Goal: Information Seeking & Learning: Learn about a topic

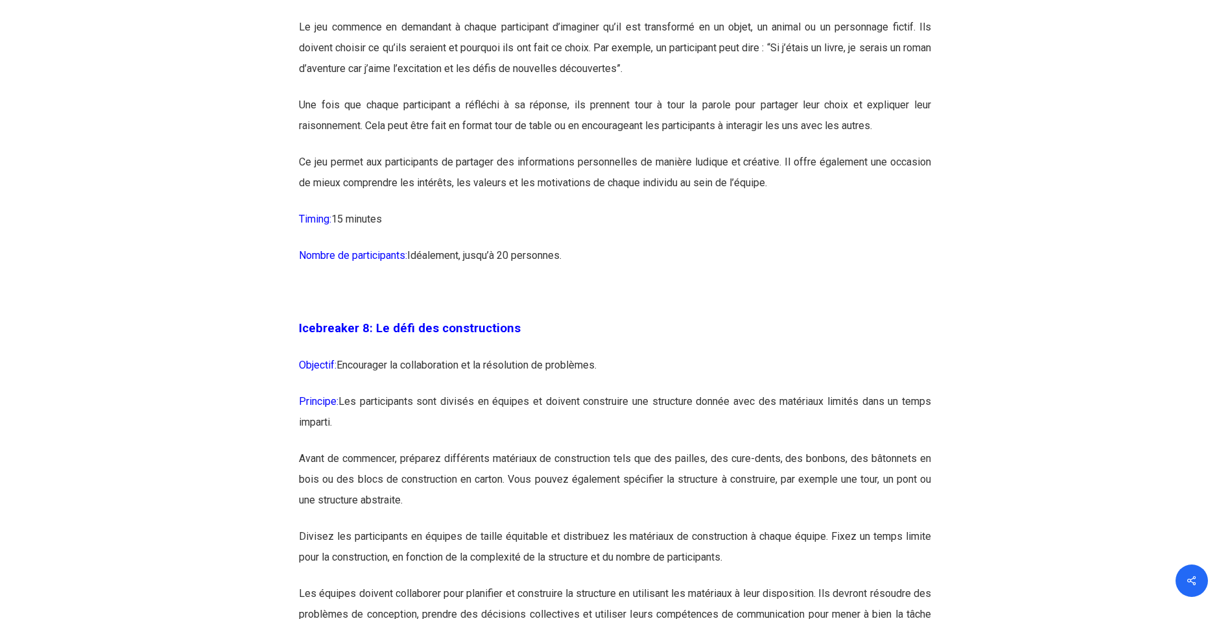
scroll to position [3501, 0]
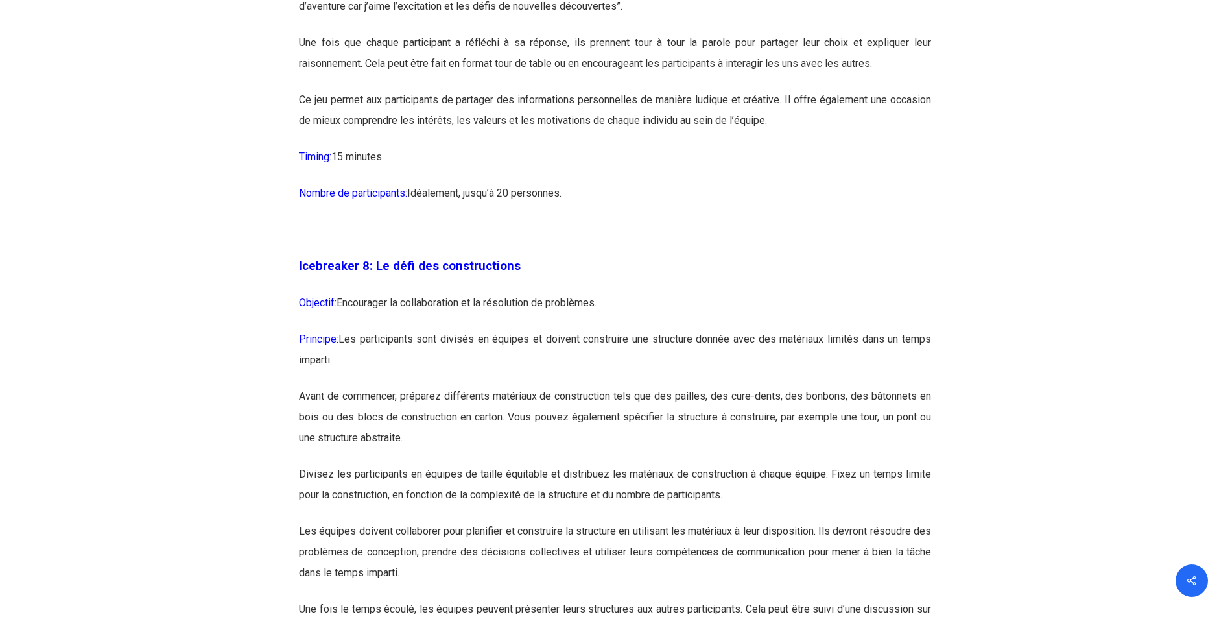
click at [567, 460] on p "Avant de commencer, préparez différents matériaux de construction tels que des …" at bounding box center [615, 425] width 632 height 78
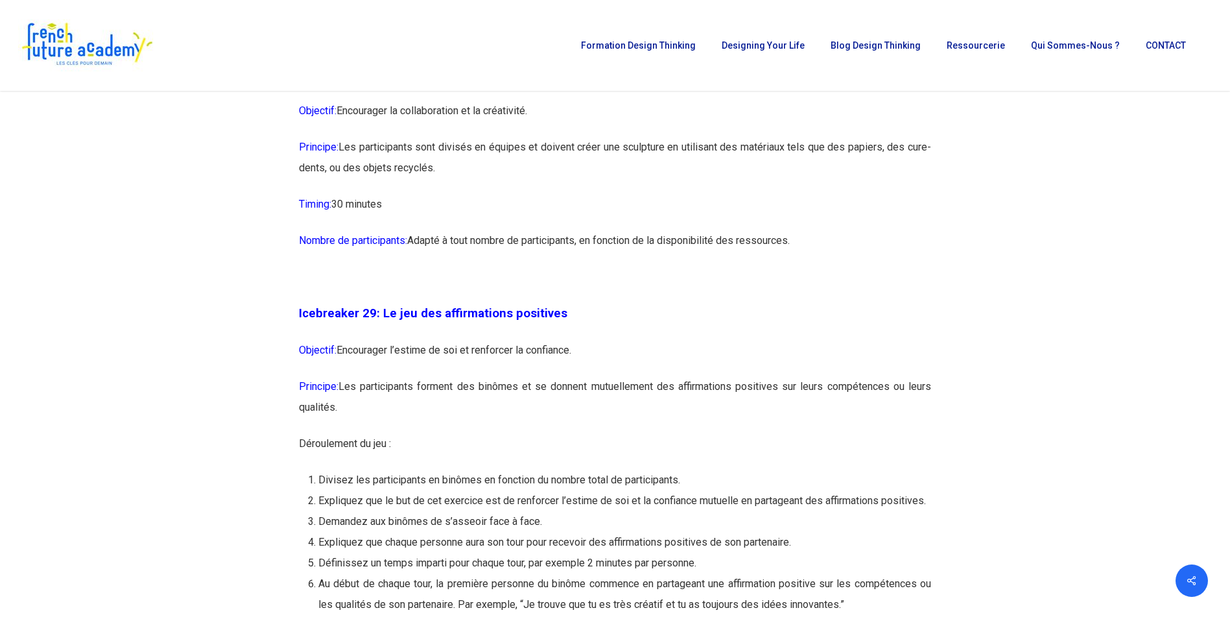
scroll to position [11995, 0]
